Goal: Transaction & Acquisition: Purchase product/service

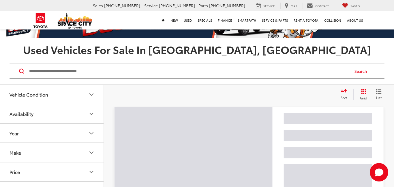
scroll to position [48, 0]
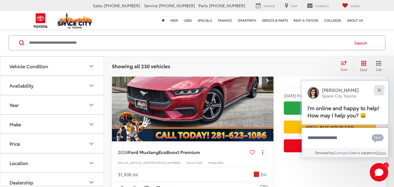
click at [380, 94] on button "Close" at bounding box center [379, 90] width 12 height 12
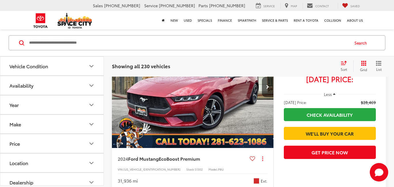
scroll to position [2452, 0]
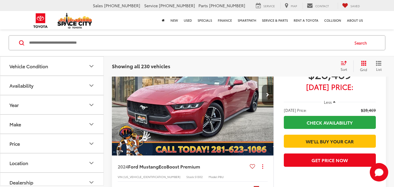
click at [175, 107] on img "2024 Ford Mustang EcoBoost Premium 0" at bounding box center [193, 95] width 162 height 122
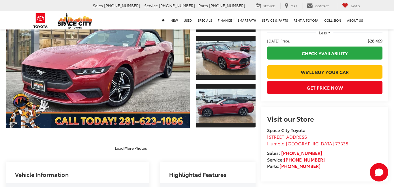
scroll to position [51, 0]
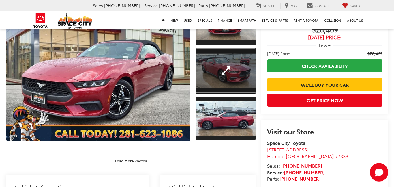
click at [226, 67] on link "Expand Photo 2" at bounding box center [225, 70] width 59 height 45
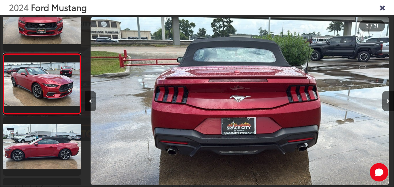
scroll to position [0, 1546]
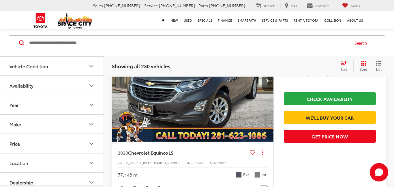
scroll to position [59, 0]
